Goal: Task Accomplishment & Management: Manage account settings

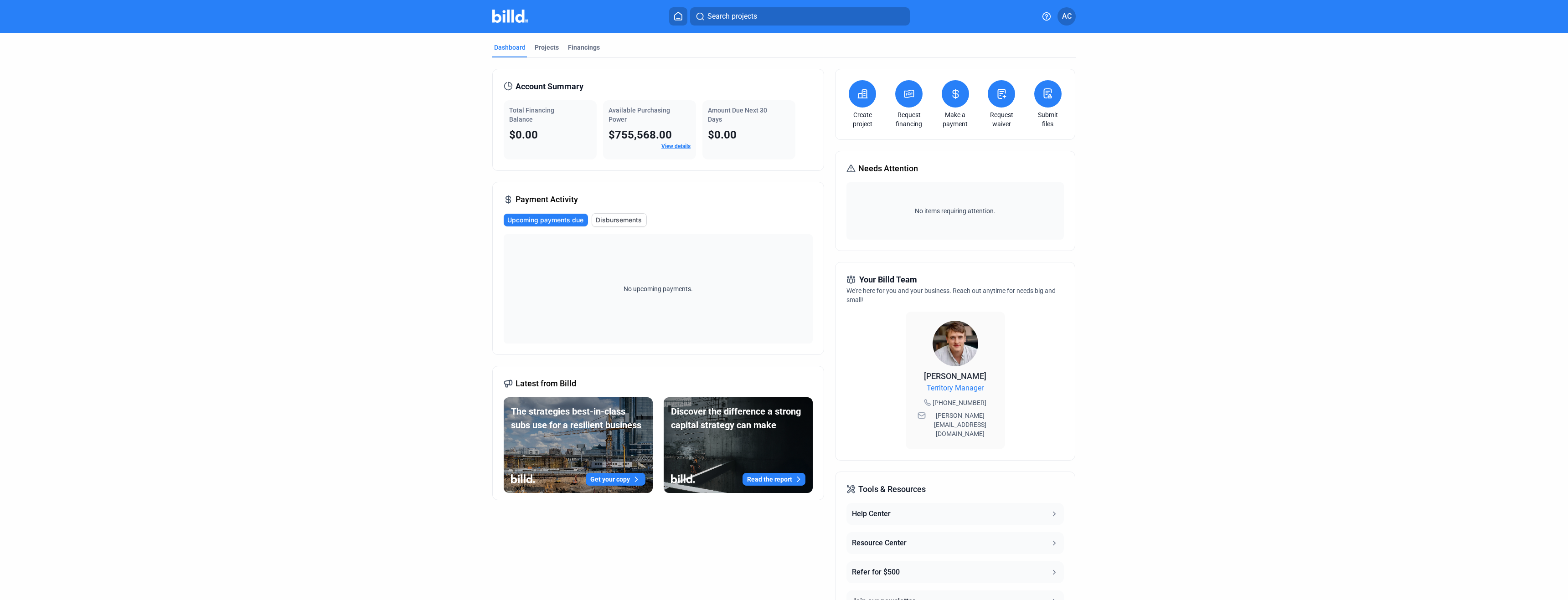
click at [676, 145] on link "View details" at bounding box center [676, 146] width 29 height 6
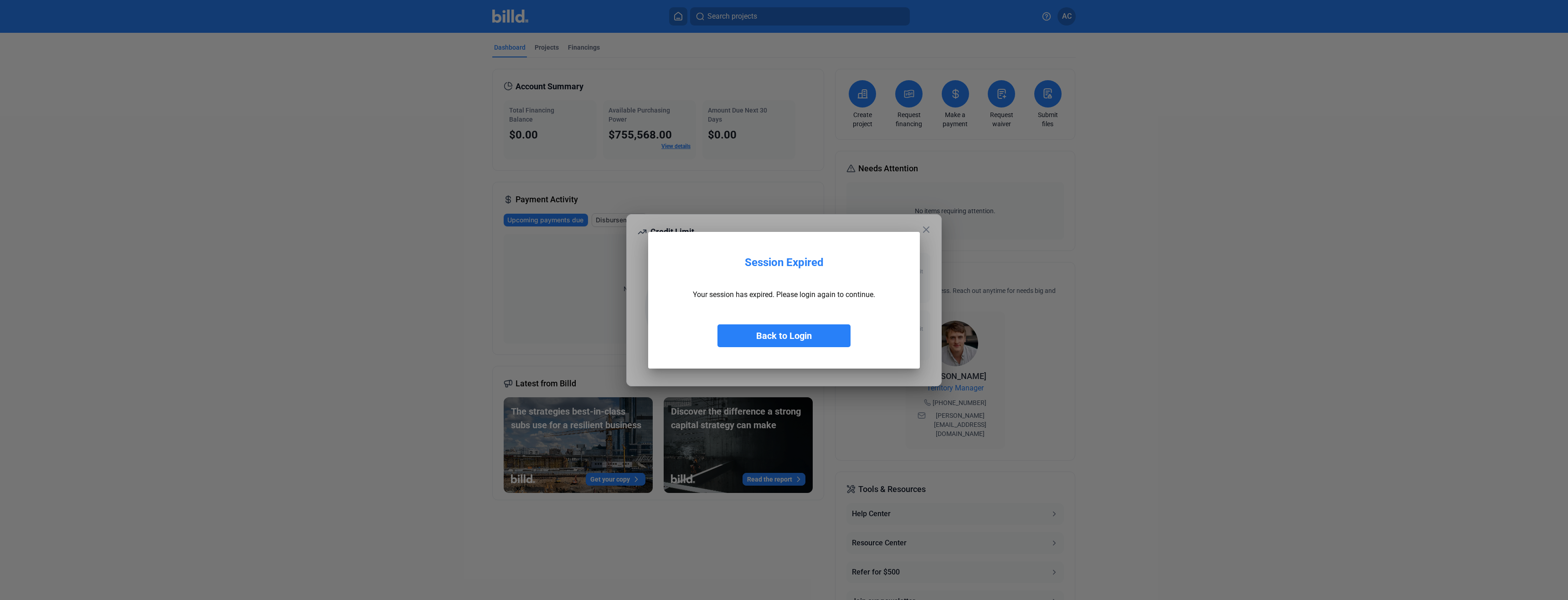
click at [792, 338] on button "Back to Login" at bounding box center [784, 335] width 133 height 23
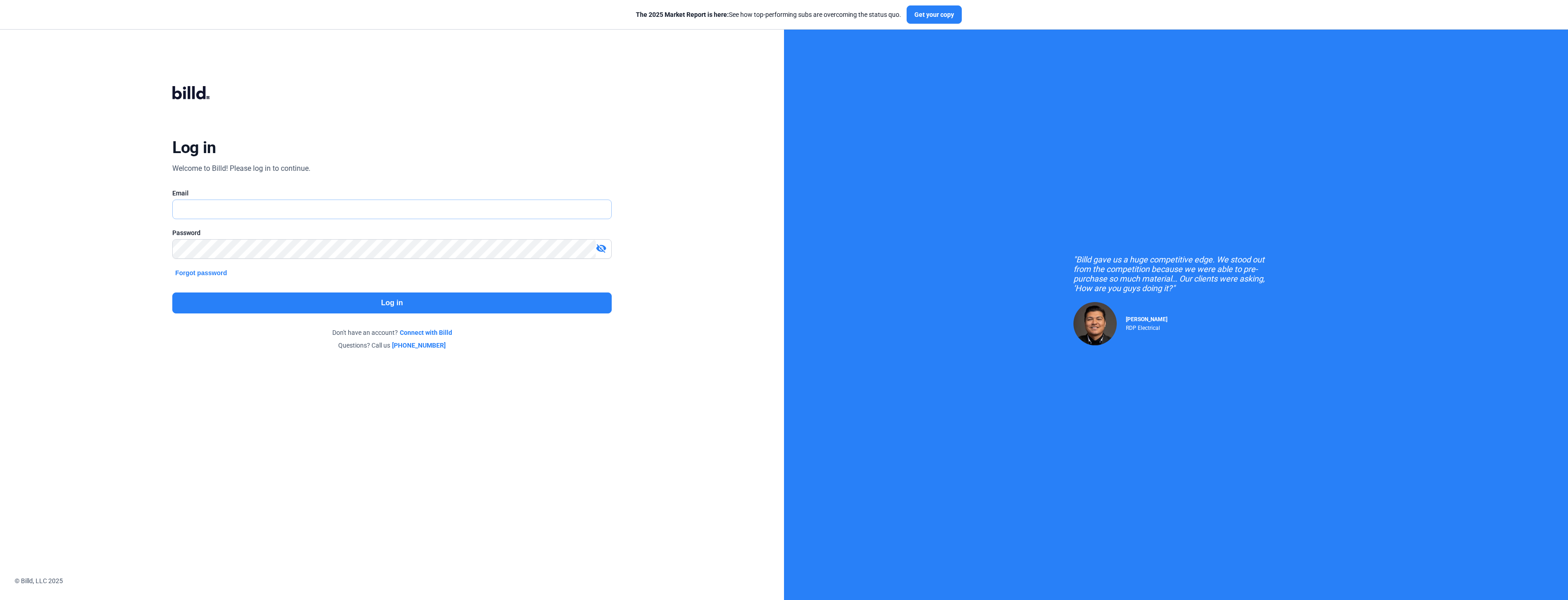
type input "[PERSON_NAME][EMAIL_ADDRESS][DOMAIN_NAME]"
click at [352, 303] on button "Log in" at bounding box center [391, 303] width 439 height 21
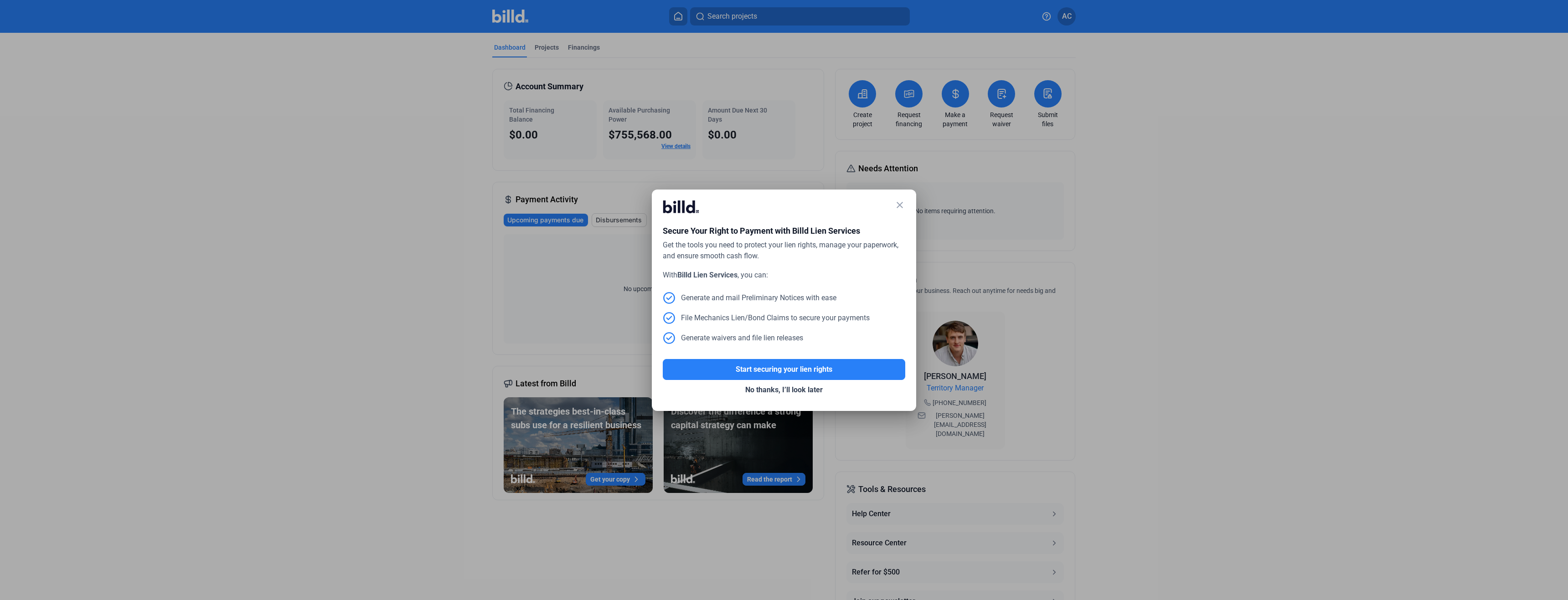
drag, startPoint x: 899, startPoint y: 206, endPoint x: 856, endPoint y: 353, distance: 153.2
click at [877, 340] on div "close Secure Your Right to Payment with Billd Lien Services Get the tools you n…" at bounding box center [784, 300] width 242 height 200
click at [789, 389] on button "No thanks, I’ll look later" at bounding box center [784, 390] width 242 height 20
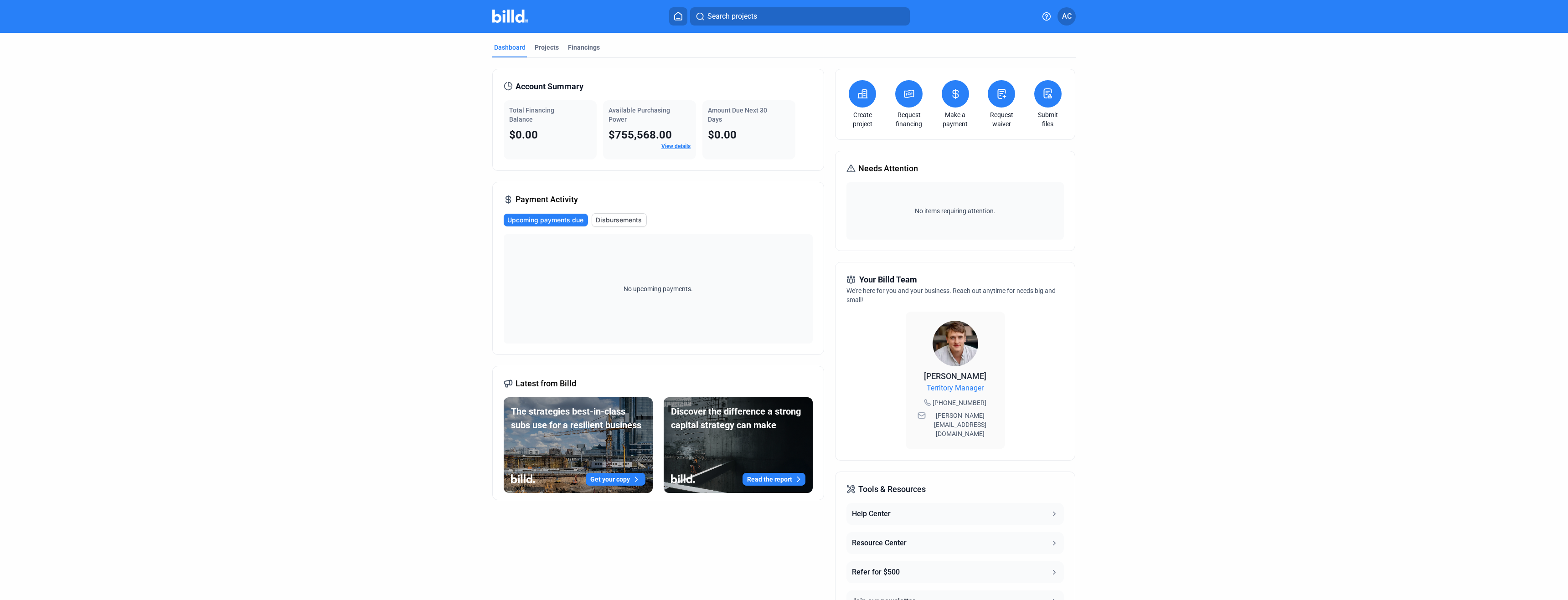
click at [676, 148] on link "View details" at bounding box center [676, 146] width 29 height 6
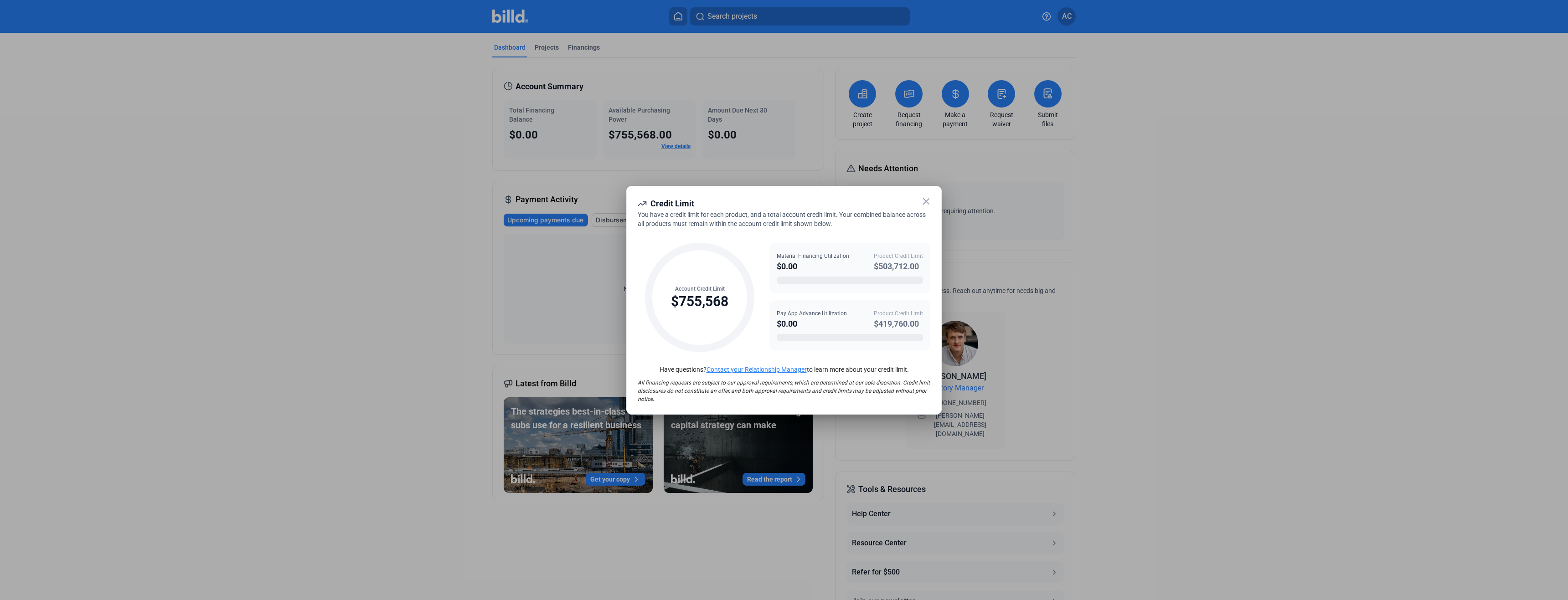
click at [807, 262] on div "$0.00" at bounding box center [813, 267] width 72 height 13
click at [926, 198] on icon at bounding box center [926, 201] width 11 height 11
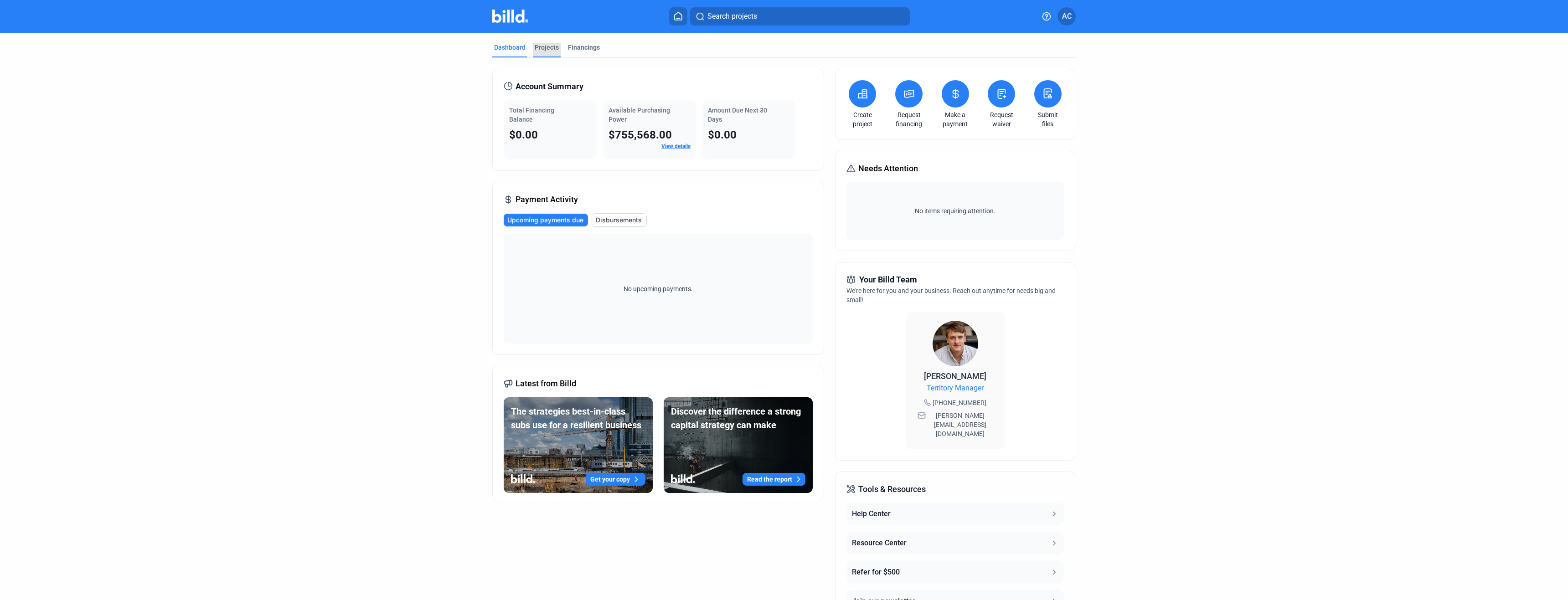
click at [544, 48] on div "Projects" at bounding box center [547, 47] width 24 height 9
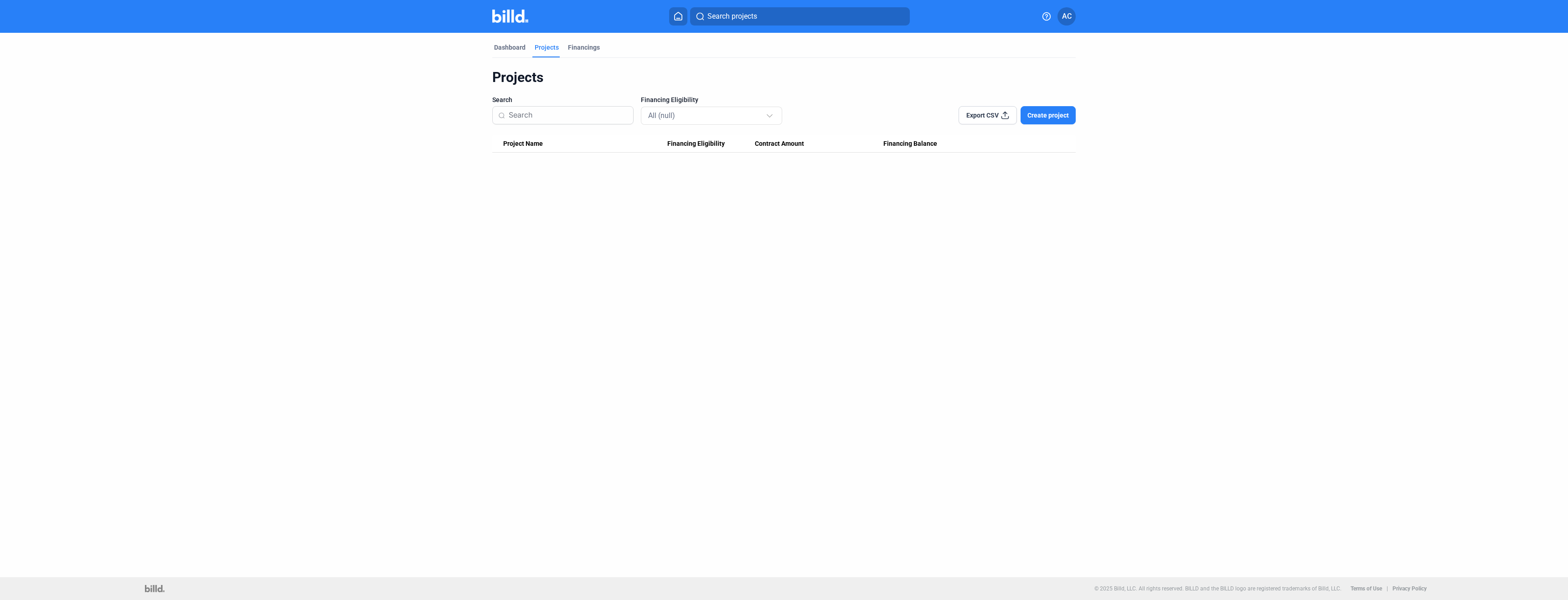
click at [1050, 113] on span "Create project" at bounding box center [1048, 115] width 41 height 9
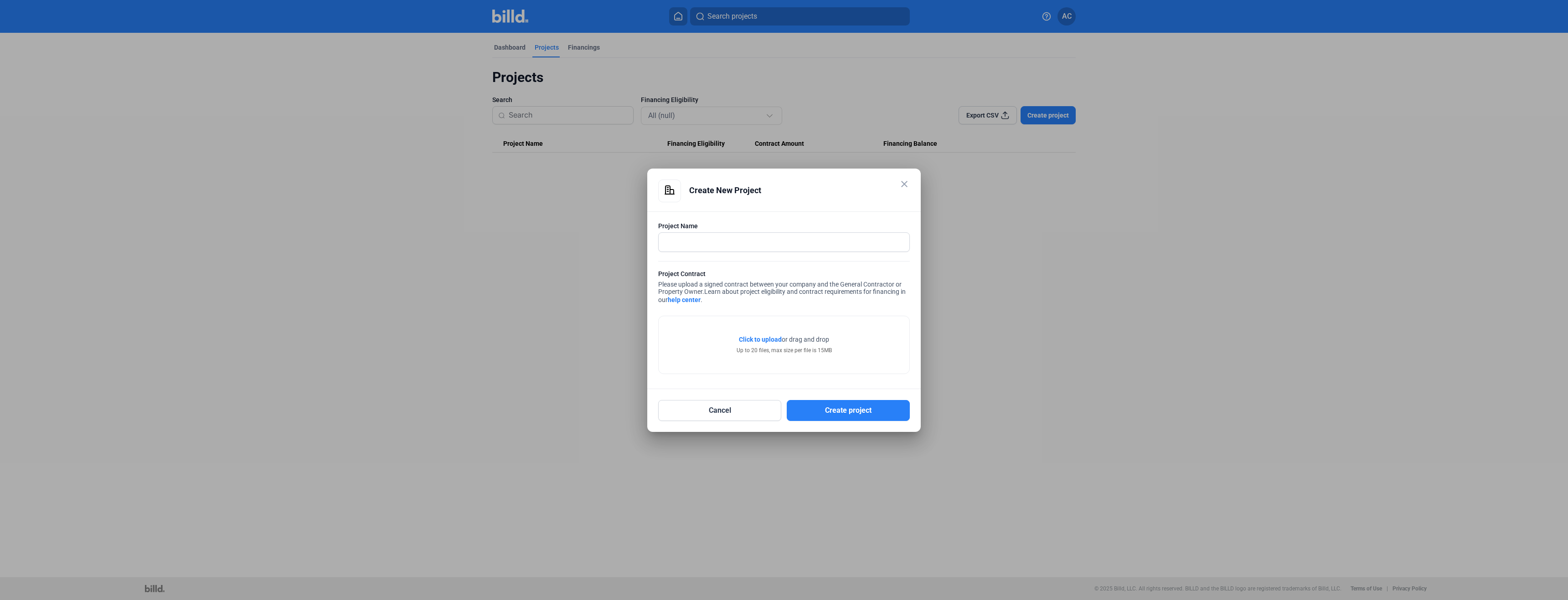
click at [682, 301] on link "help center" at bounding box center [684, 300] width 33 height 7
click at [906, 183] on mat-icon "close" at bounding box center [905, 184] width 11 height 11
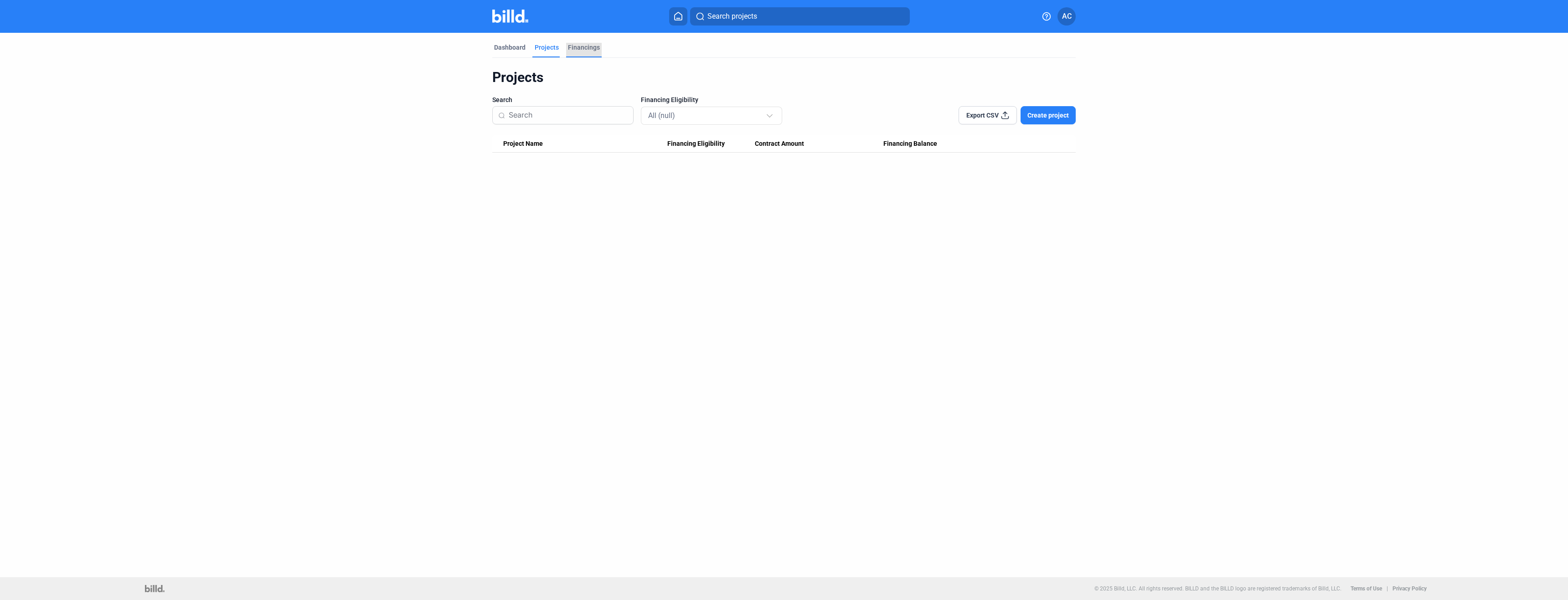
click at [578, 43] on div "Financings" at bounding box center [584, 47] width 32 height 9
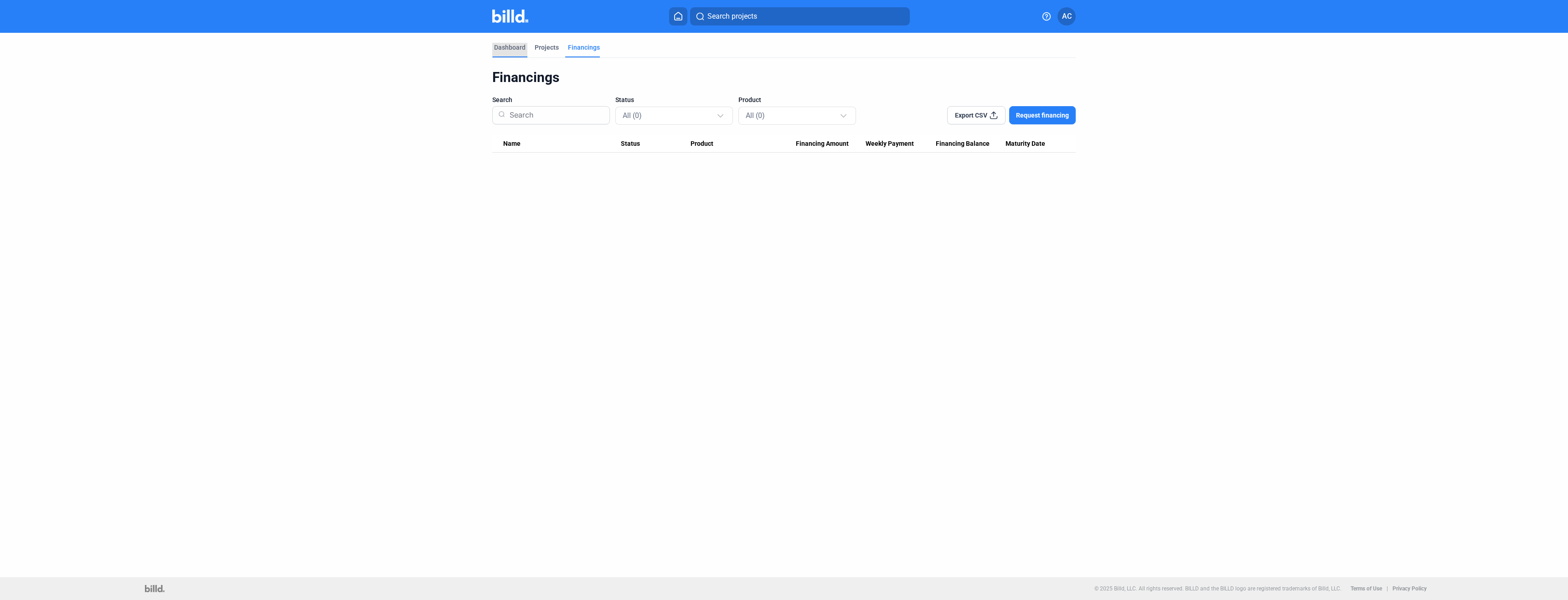
click at [507, 45] on div "Dashboard" at bounding box center [510, 47] width 32 height 9
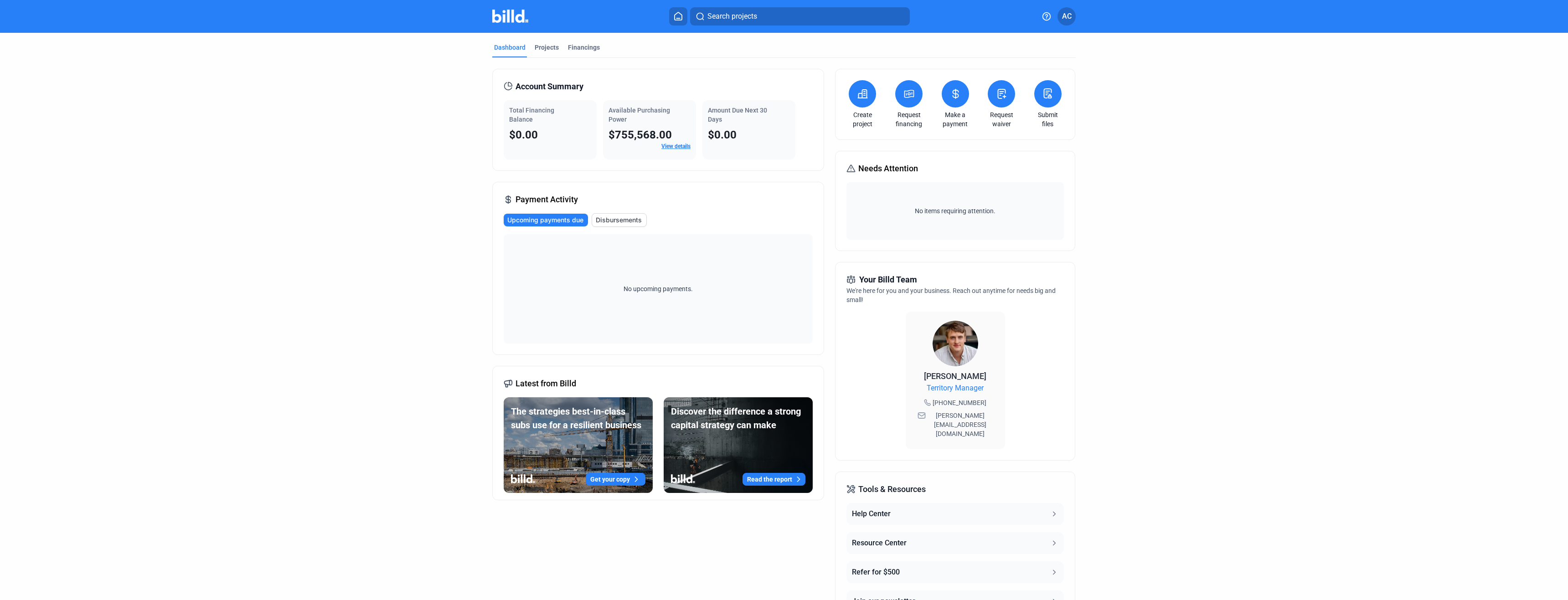
scroll to position [58, 0]
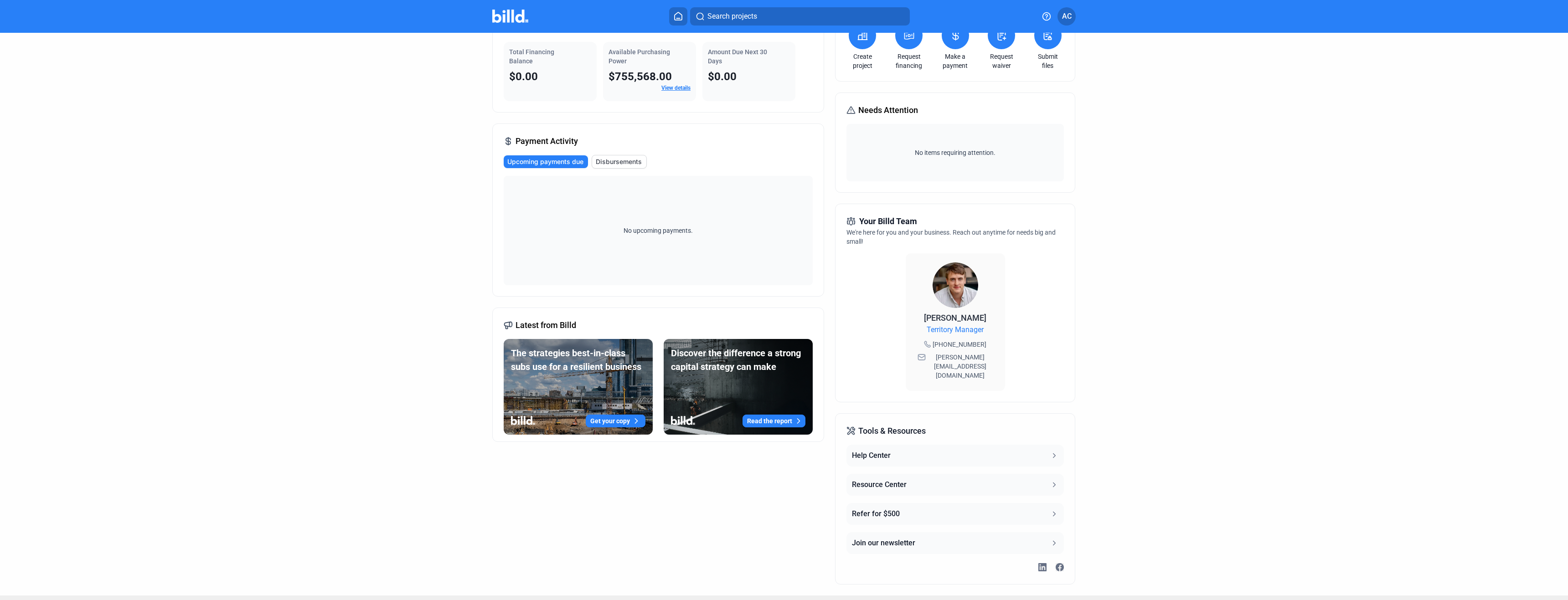
click at [1039, 474] on button "Resource Center" at bounding box center [955, 485] width 217 height 22
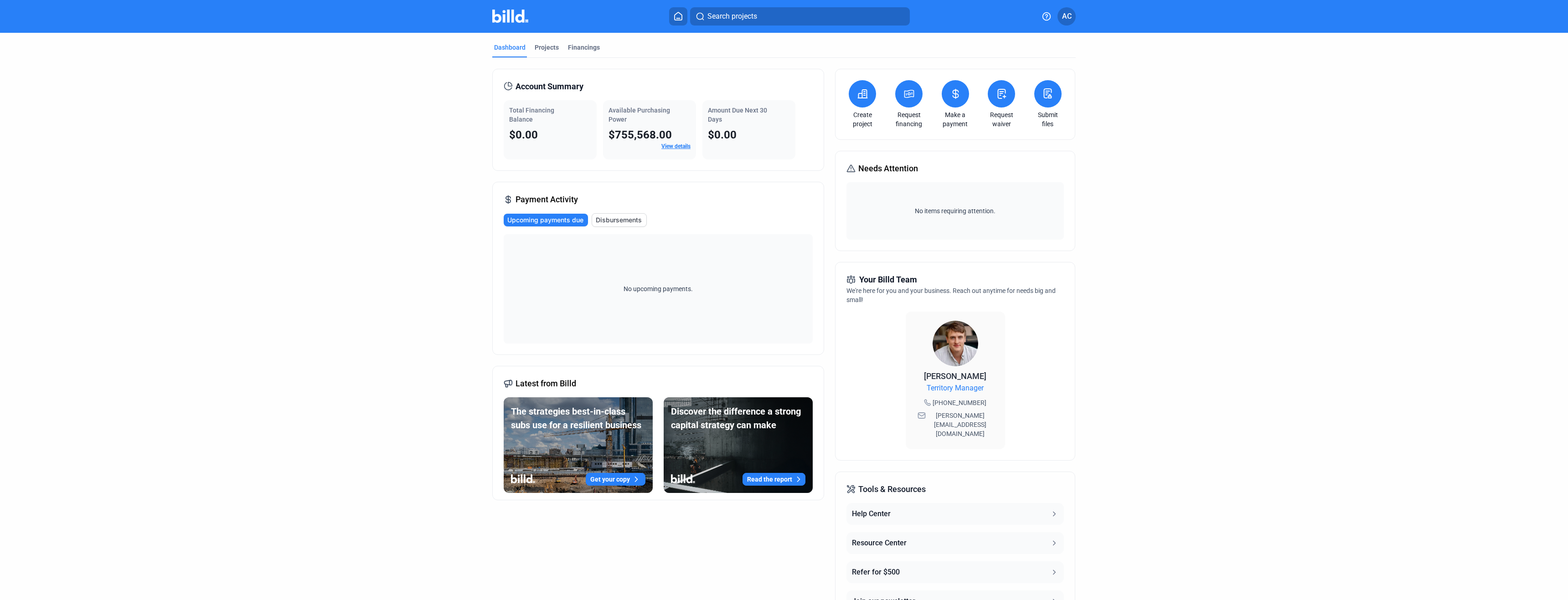
click at [1046, 503] on button "Help Center" at bounding box center [955, 514] width 217 height 22
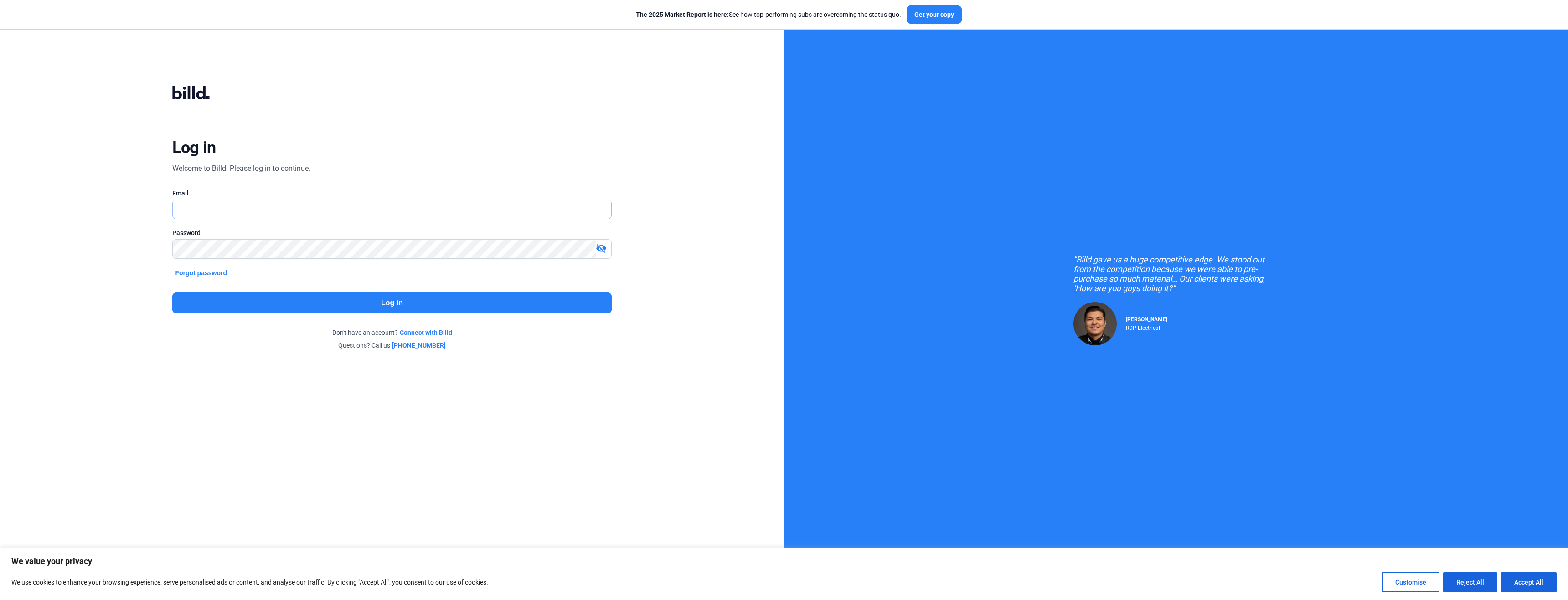
type input "[PERSON_NAME][EMAIL_ADDRESS][DOMAIN_NAME]"
click at [395, 310] on button "Log in" at bounding box center [391, 303] width 439 height 21
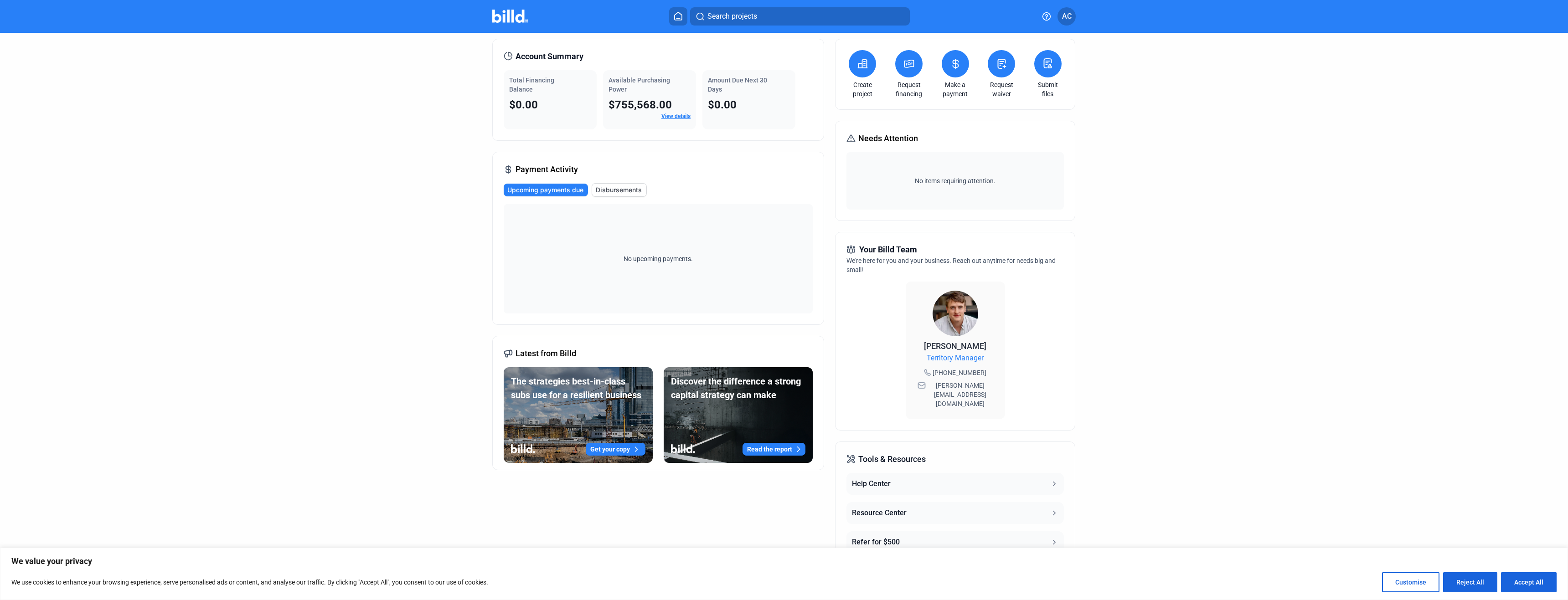
scroll to position [58, 0]
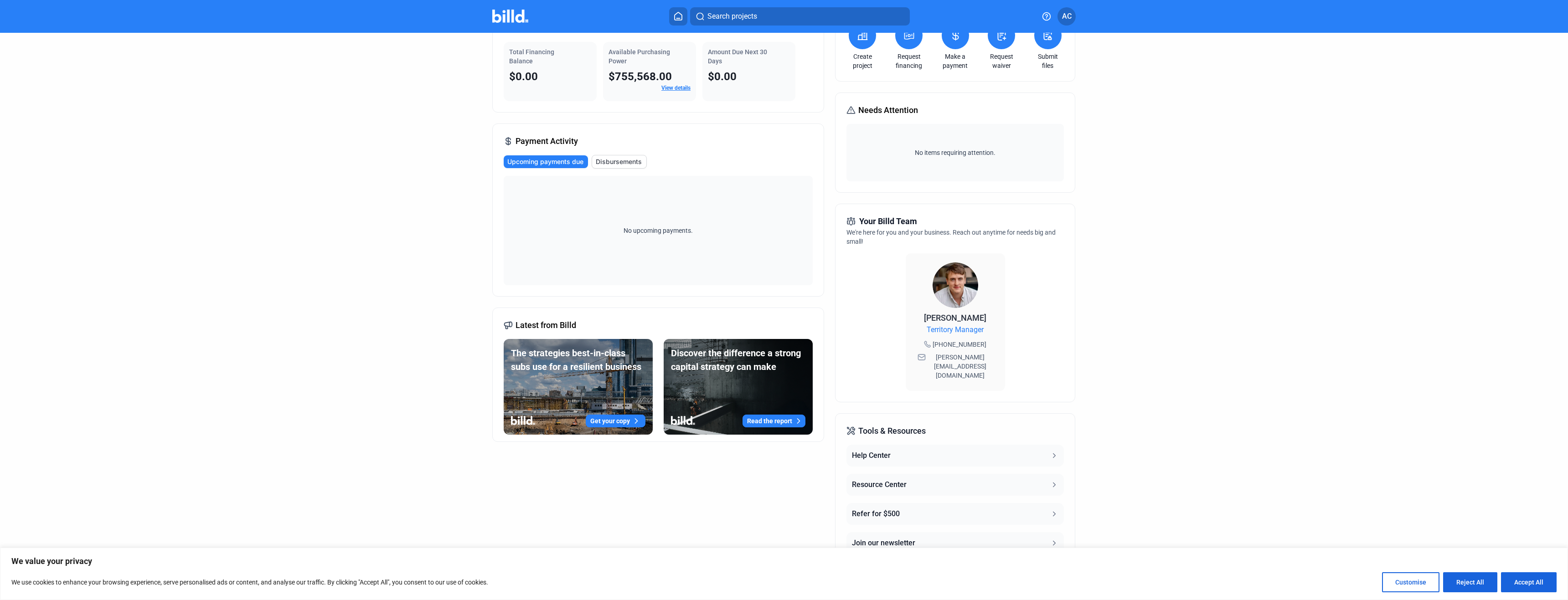
click at [1050, 481] on icon at bounding box center [1054, 484] width 8 height 8
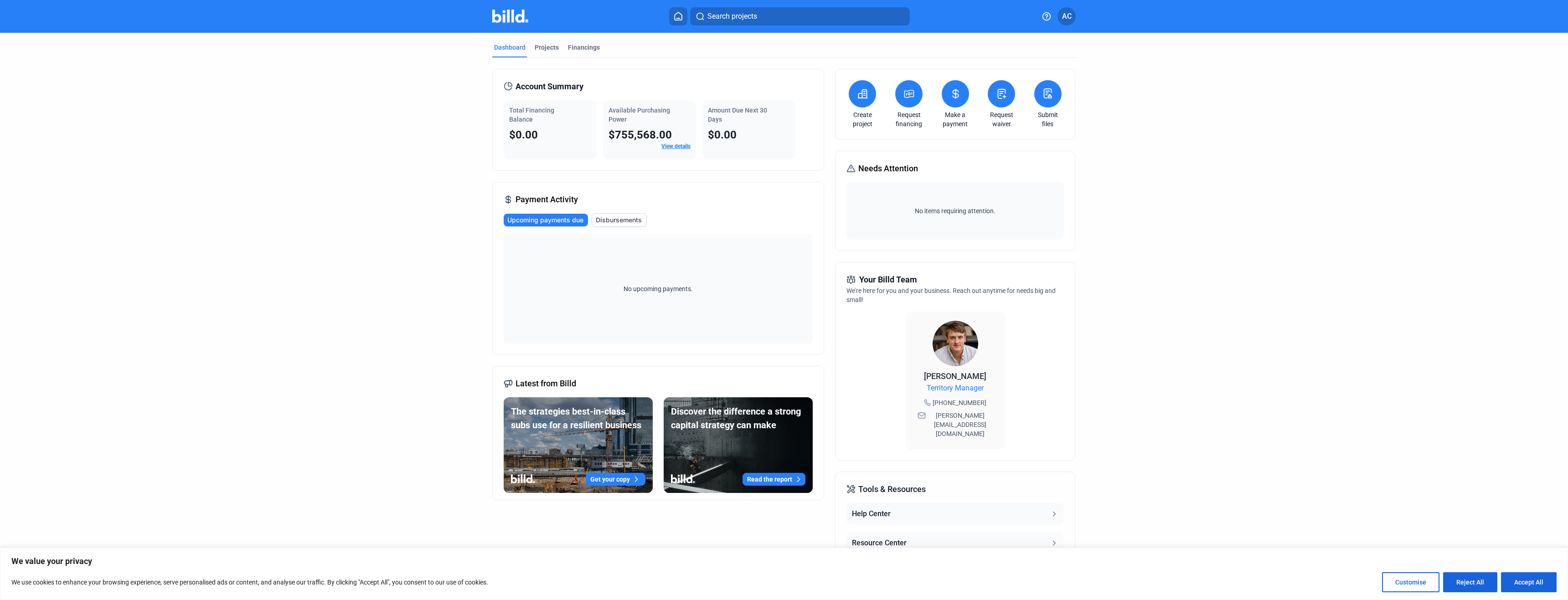
click at [943, 102] on button at bounding box center [955, 94] width 27 height 27
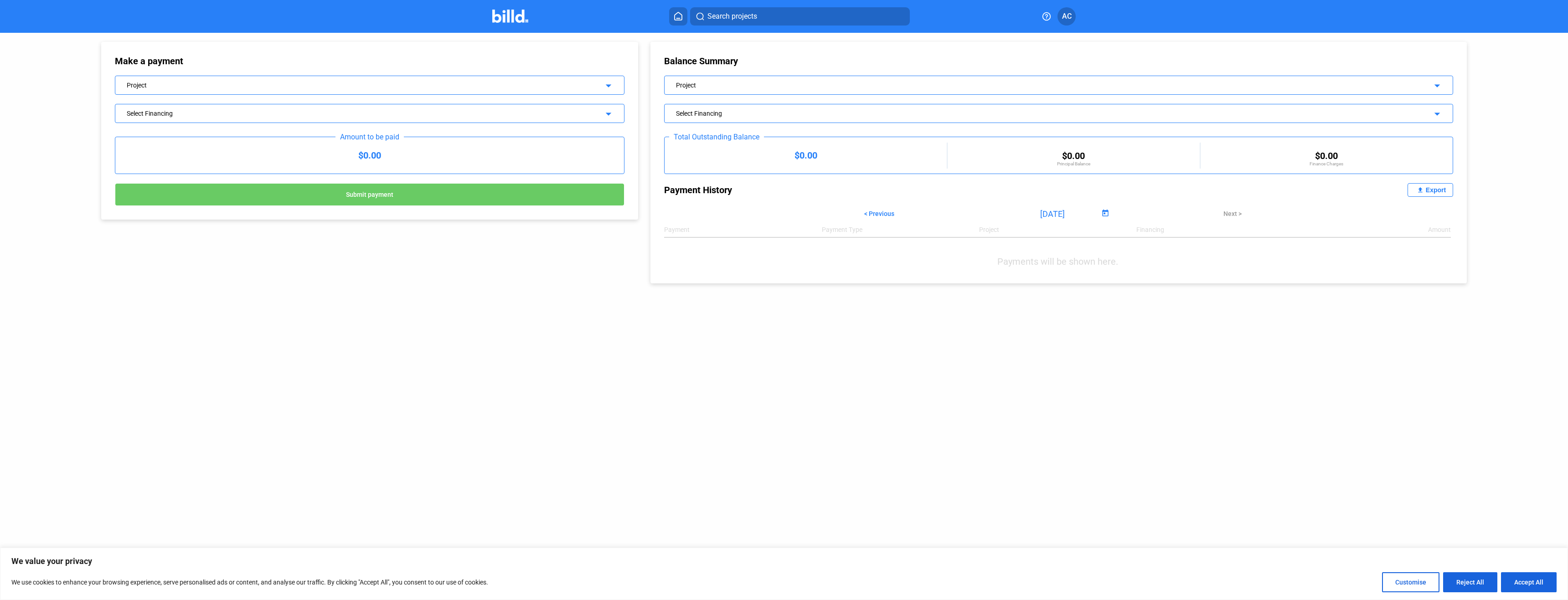
click at [606, 85] on mat-icon "arrow_drop_down" at bounding box center [607, 85] width 11 height 11
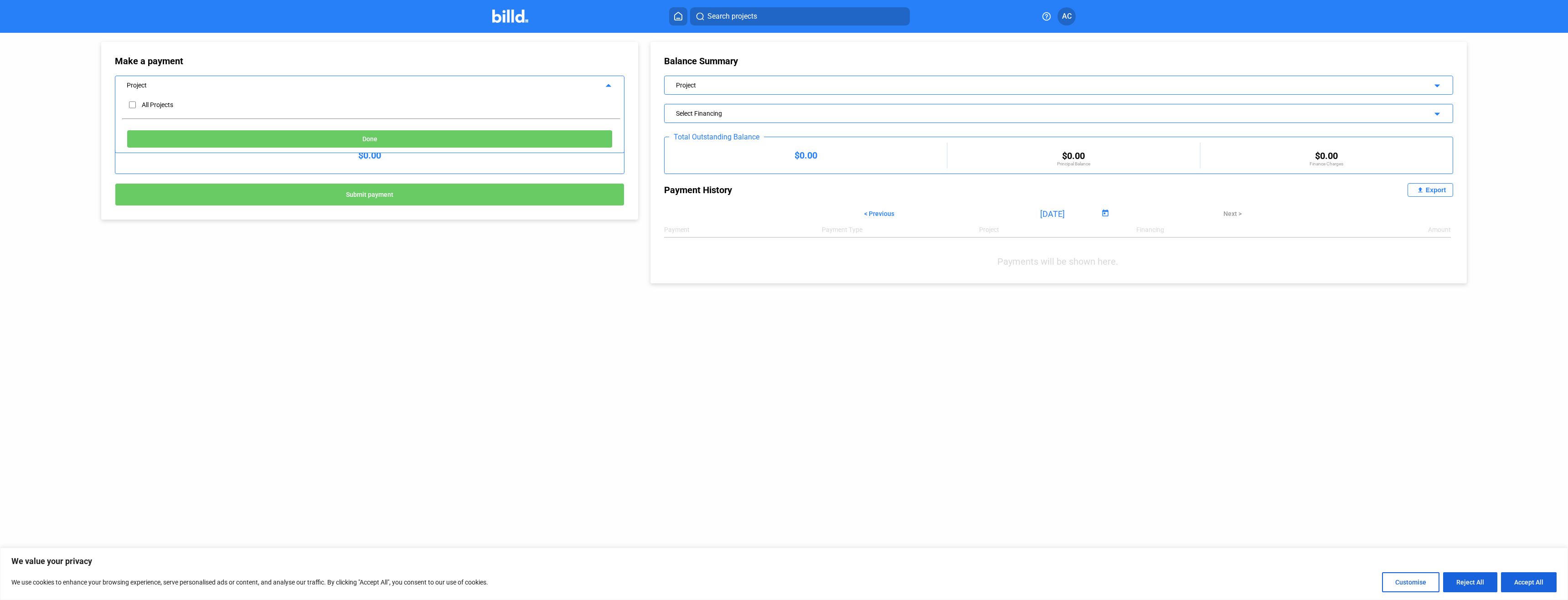
click at [606, 85] on mat-icon "arrow_drop_up" at bounding box center [607, 85] width 11 height 11
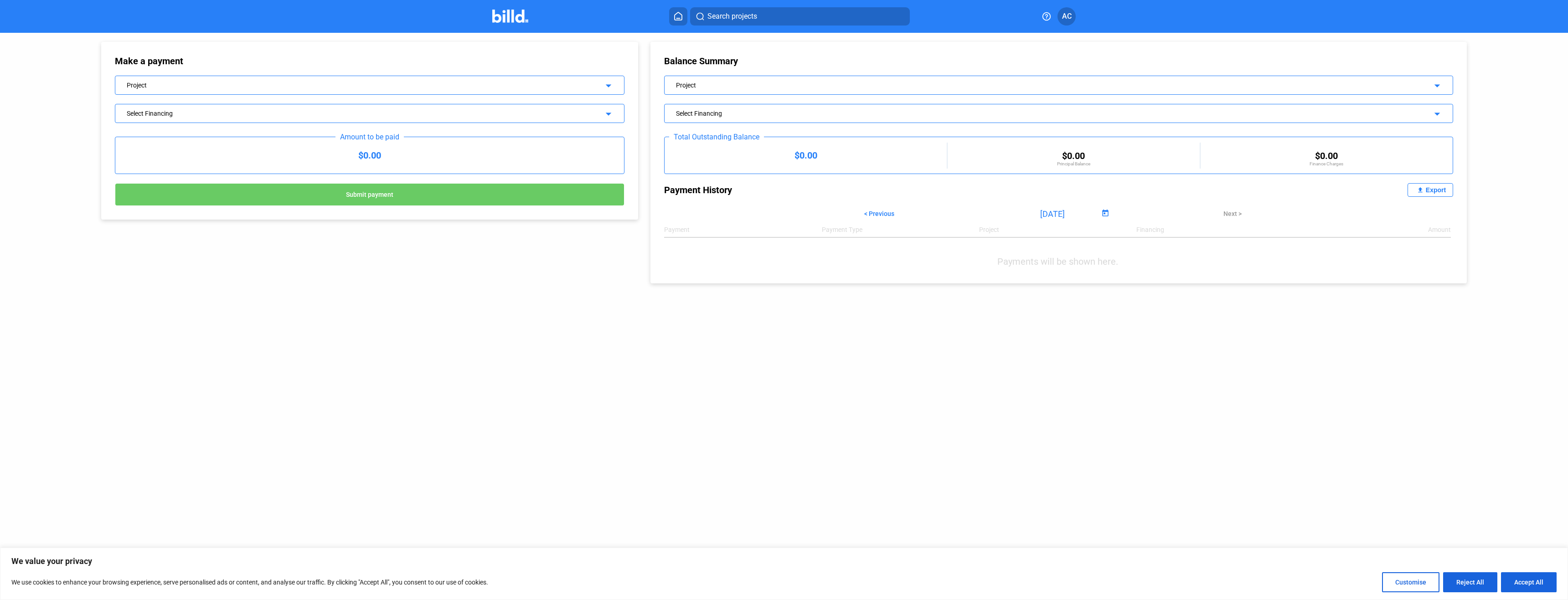
click at [615, 110] on div "Select Financing arrow_drop_down" at bounding box center [369, 112] width 509 height 16
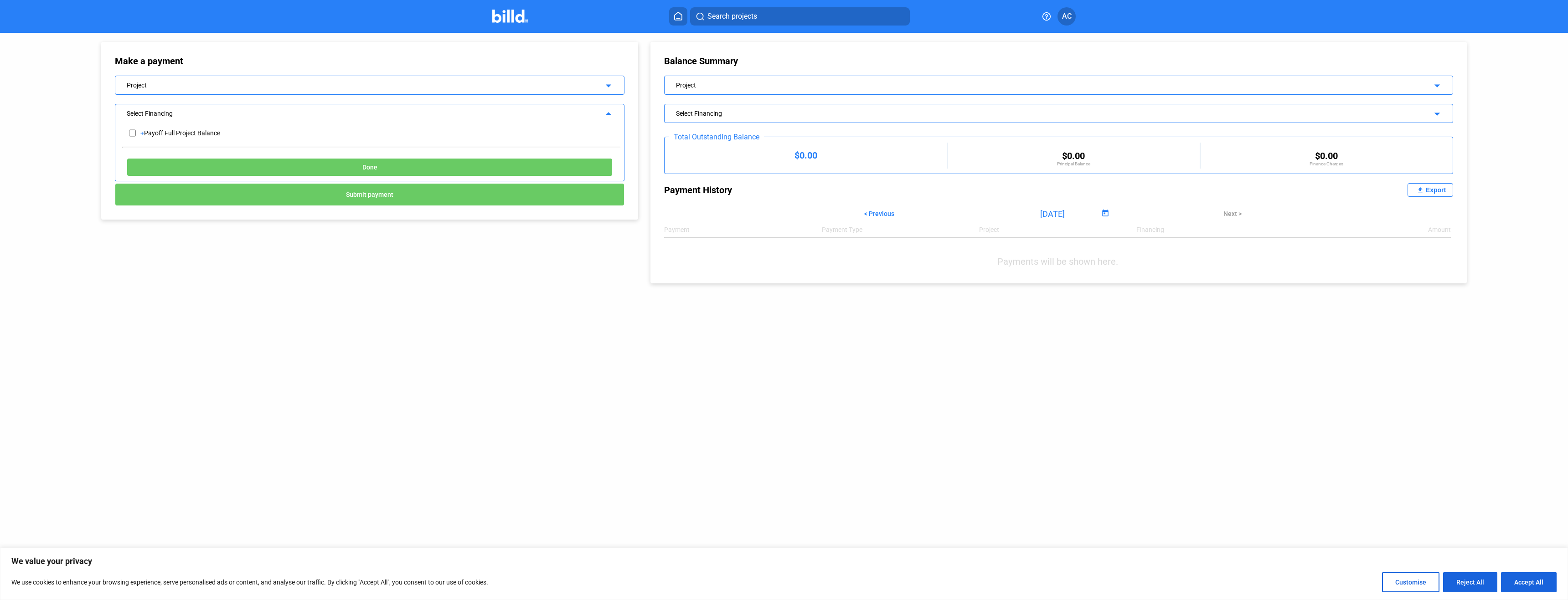
click at [611, 112] on mat-icon "arrow_drop_up" at bounding box center [607, 113] width 11 height 11
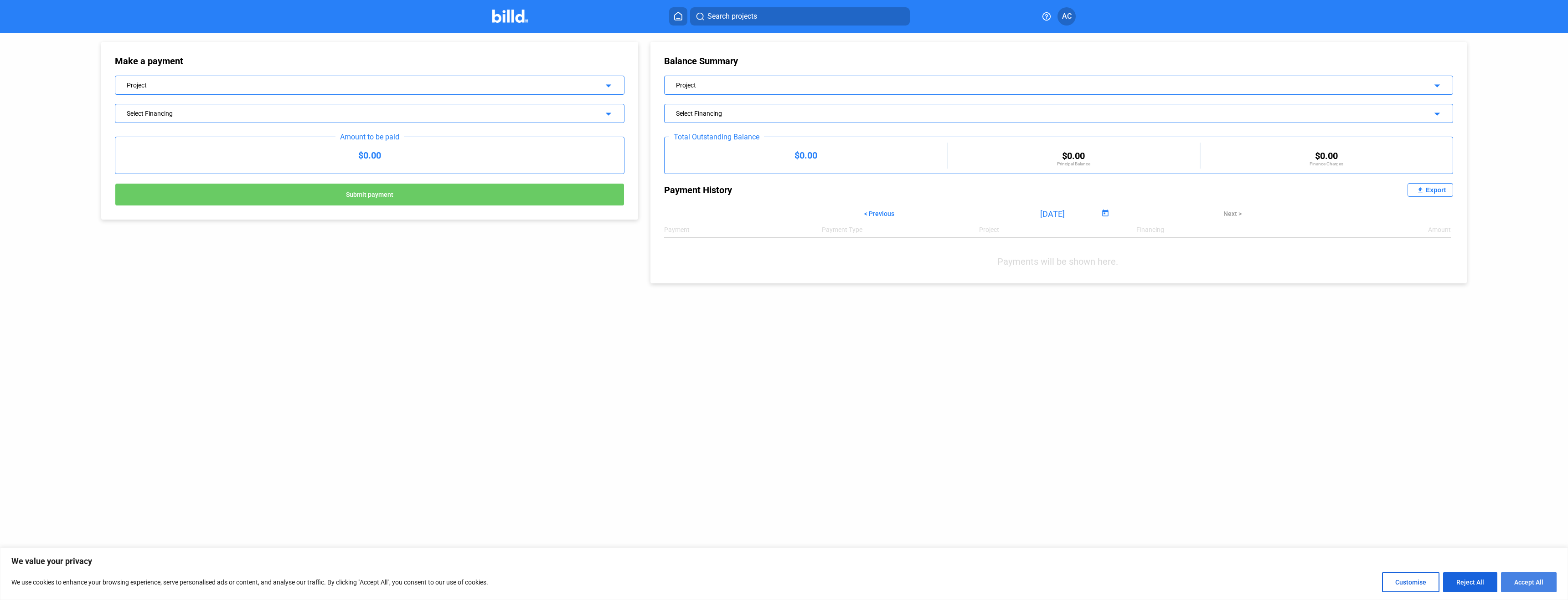
click at [1530, 586] on button "Accept All" at bounding box center [1528, 582] width 55 height 20
checkbox input "true"
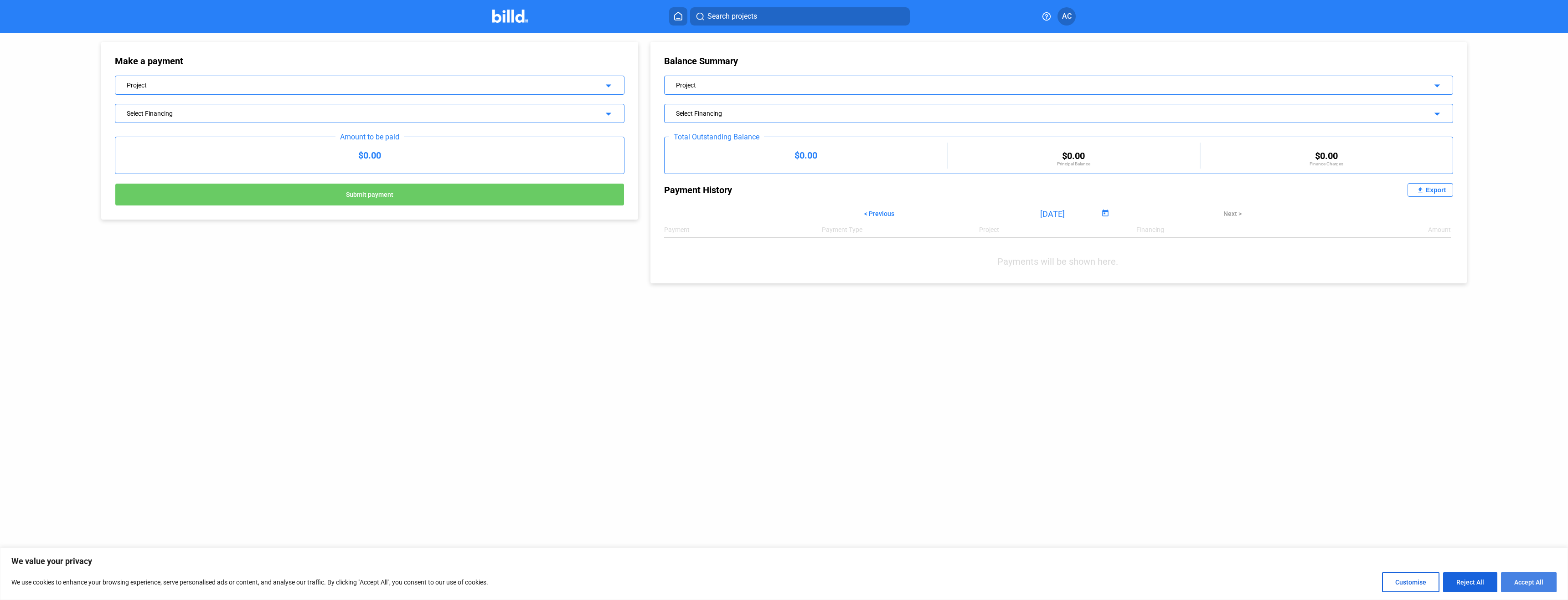
checkbox input "true"
